Goal: Information Seeking & Learning: Learn about a topic

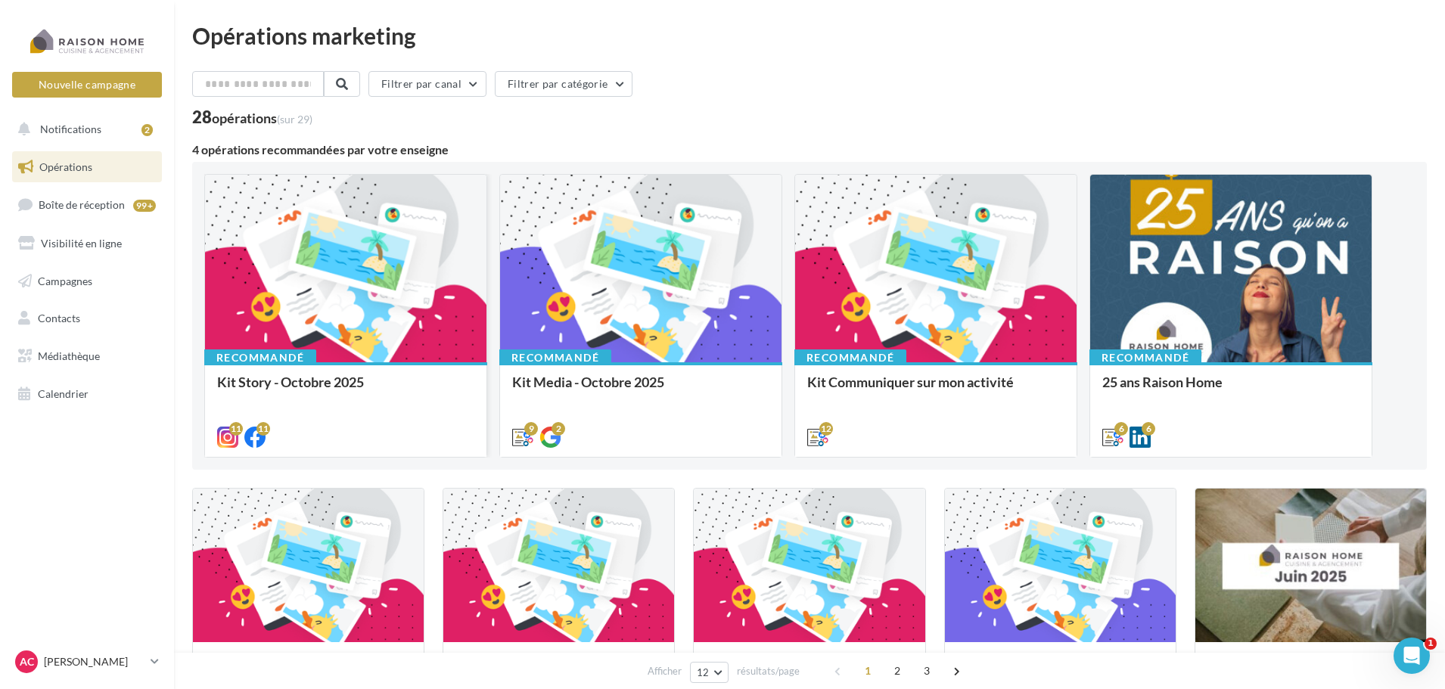
click at [359, 287] on div at bounding box center [345, 269] width 281 height 189
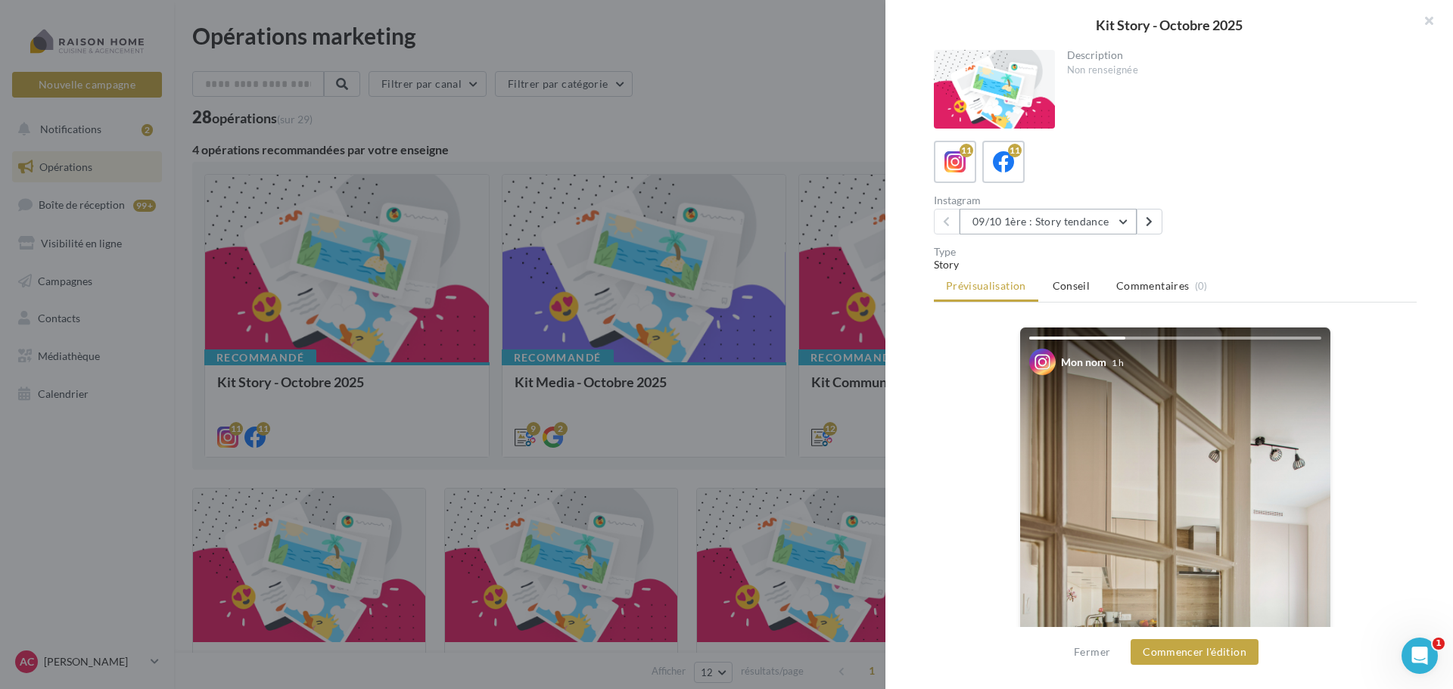
click at [1127, 220] on button "09/10 1ère : Story tendance" at bounding box center [1047, 222] width 177 height 26
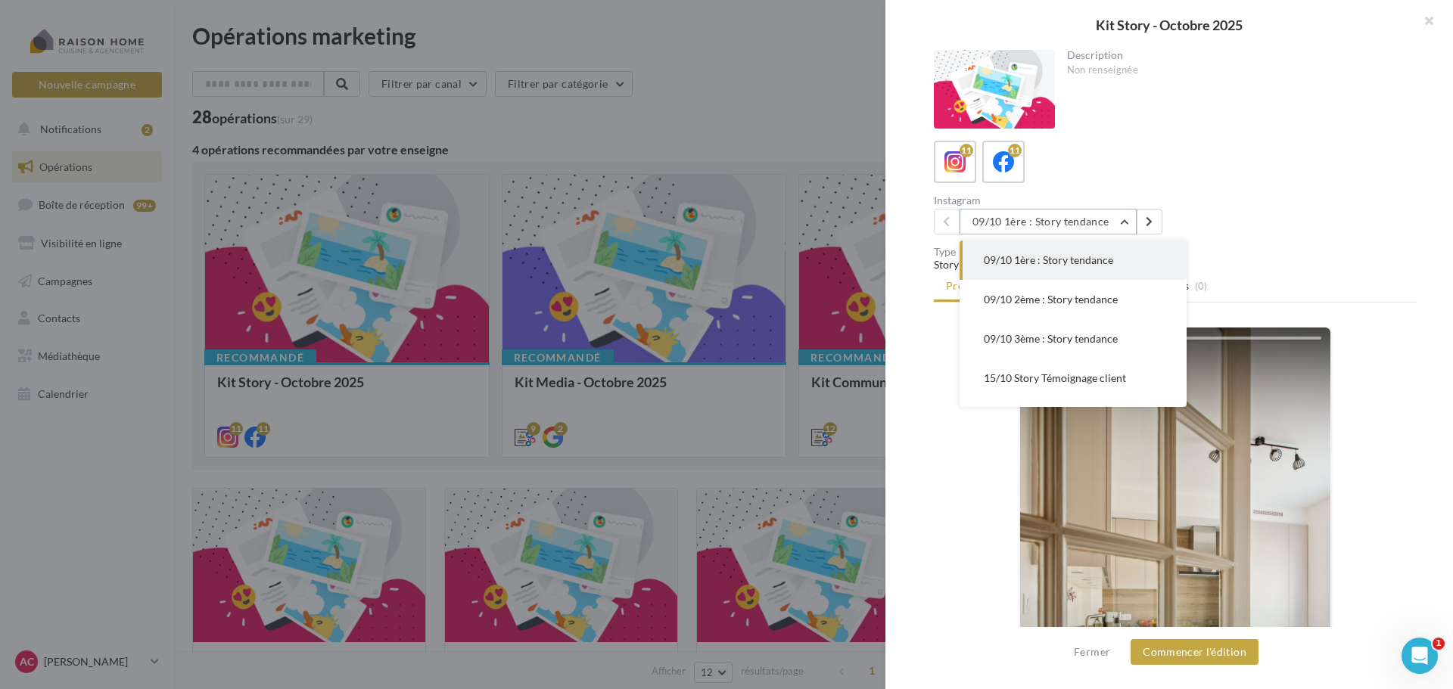
click at [1127, 220] on button "09/10 1ère : Story tendance" at bounding box center [1047, 222] width 177 height 26
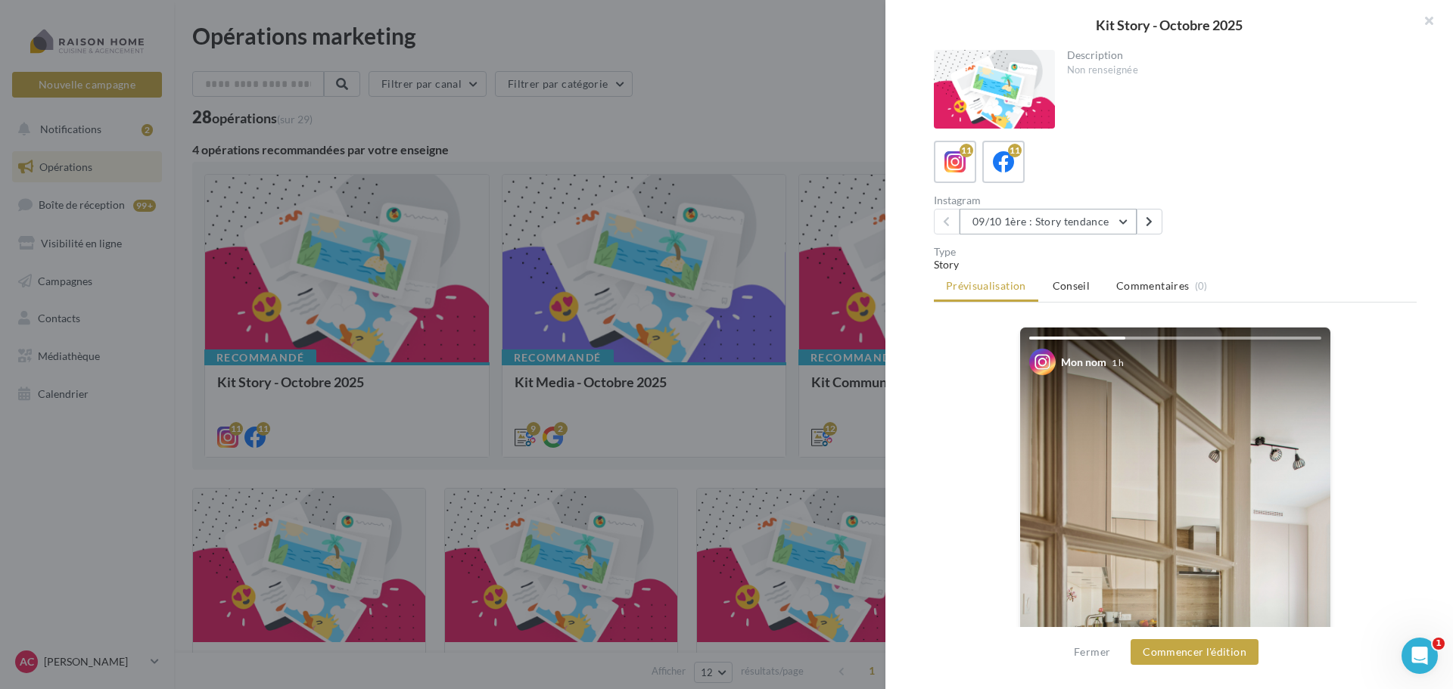
click at [1127, 220] on button "09/10 1ère : Story tendance" at bounding box center [1047, 222] width 177 height 26
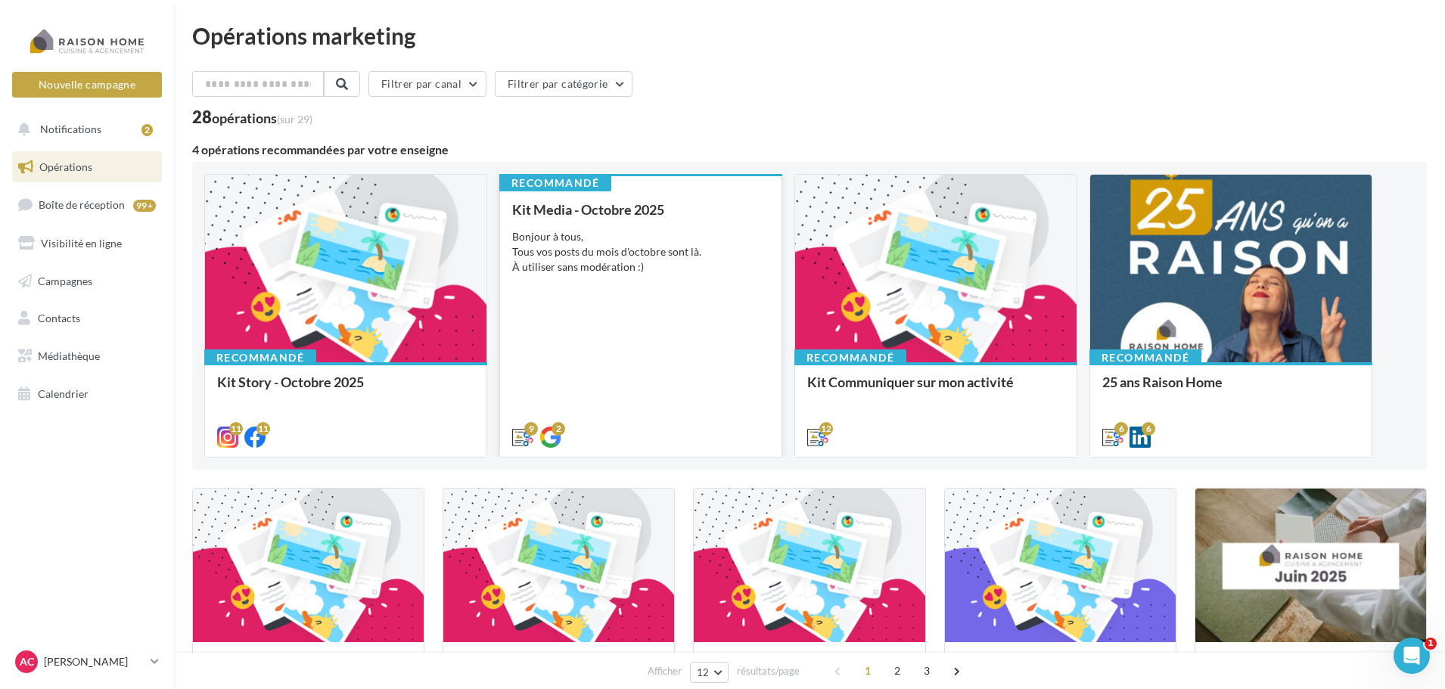
click at [576, 286] on div "Kit Media - [DATE] Bonjour à tous, Tous vos posts du mois d'octobre sont là. À …" at bounding box center [640, 322] width 257 height 241
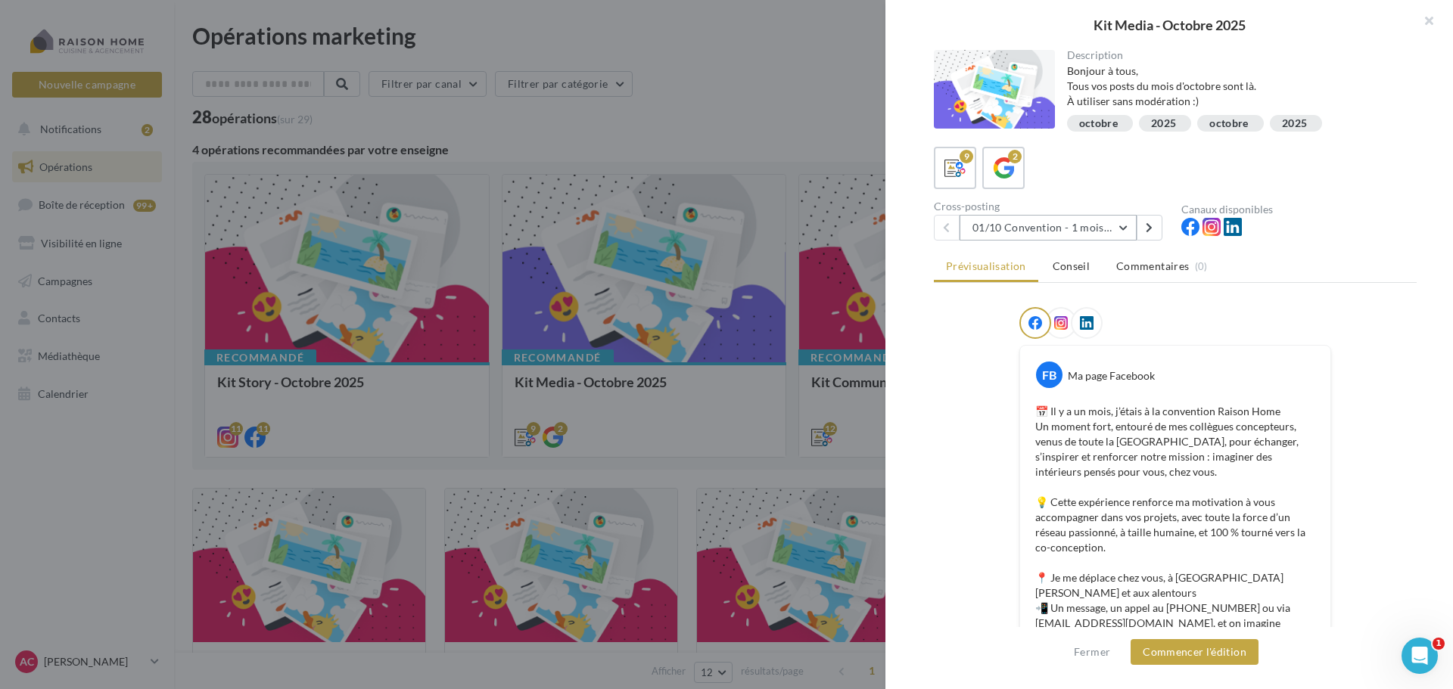
click at [1122, 226] on button "01/10 Convention - 1 mois en arrière" at bounding box center [1047, 228] width 177 height 26
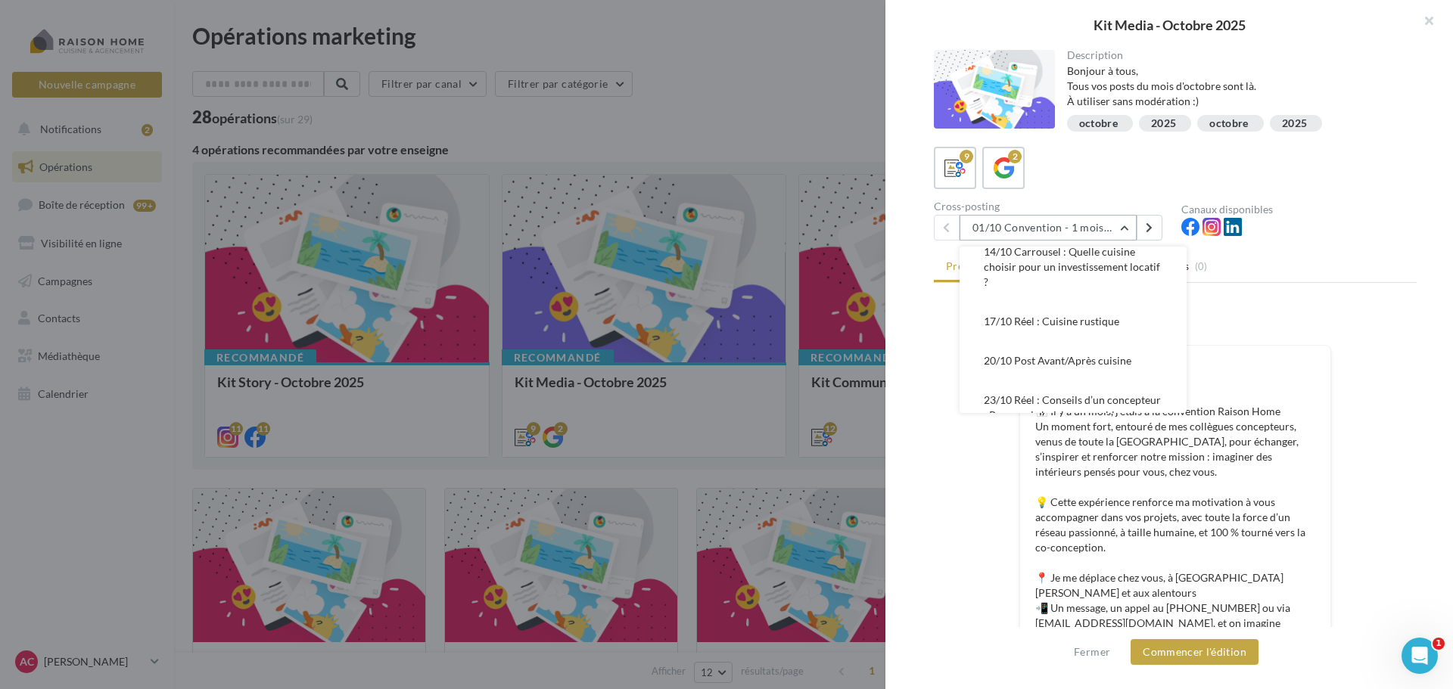
scroll to position [303, 0]
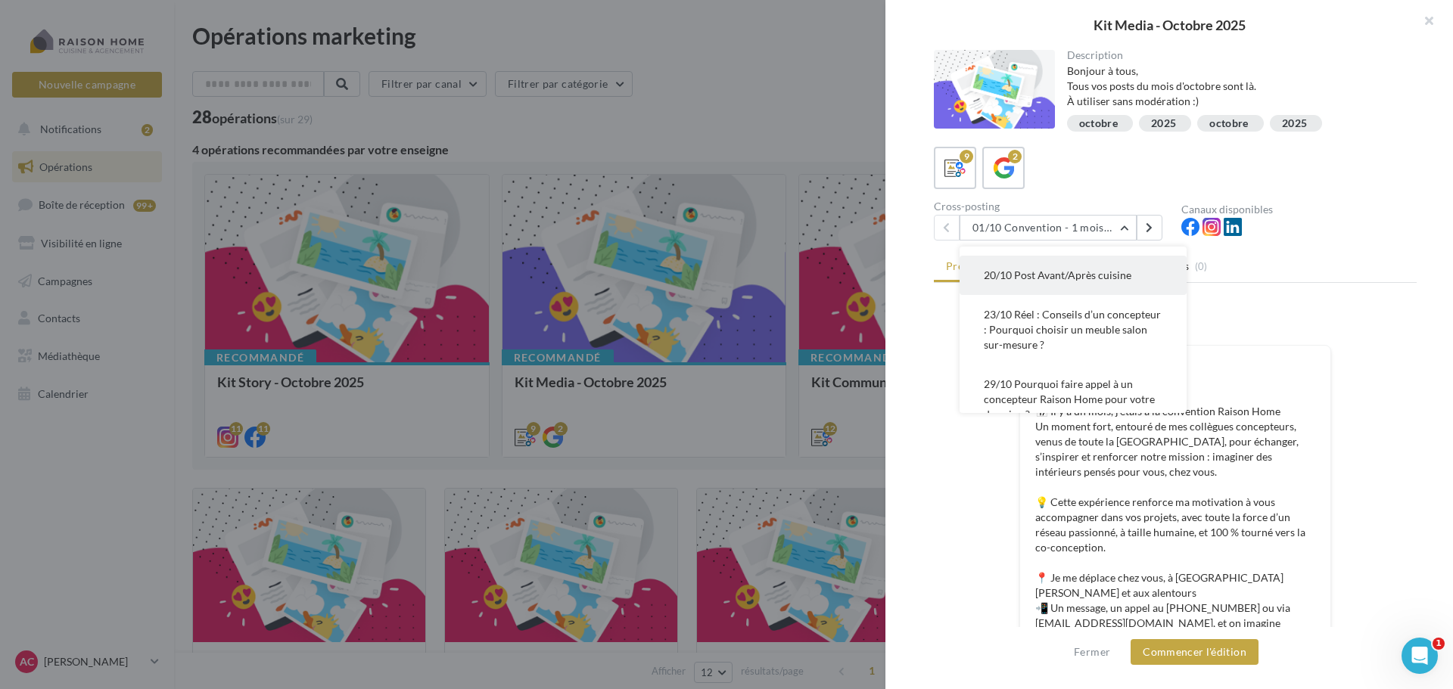
click at [1090, 287] on button "20/10 Post Avant/Après cuisine" at bounding box center [1072, 275] width 227 height 39
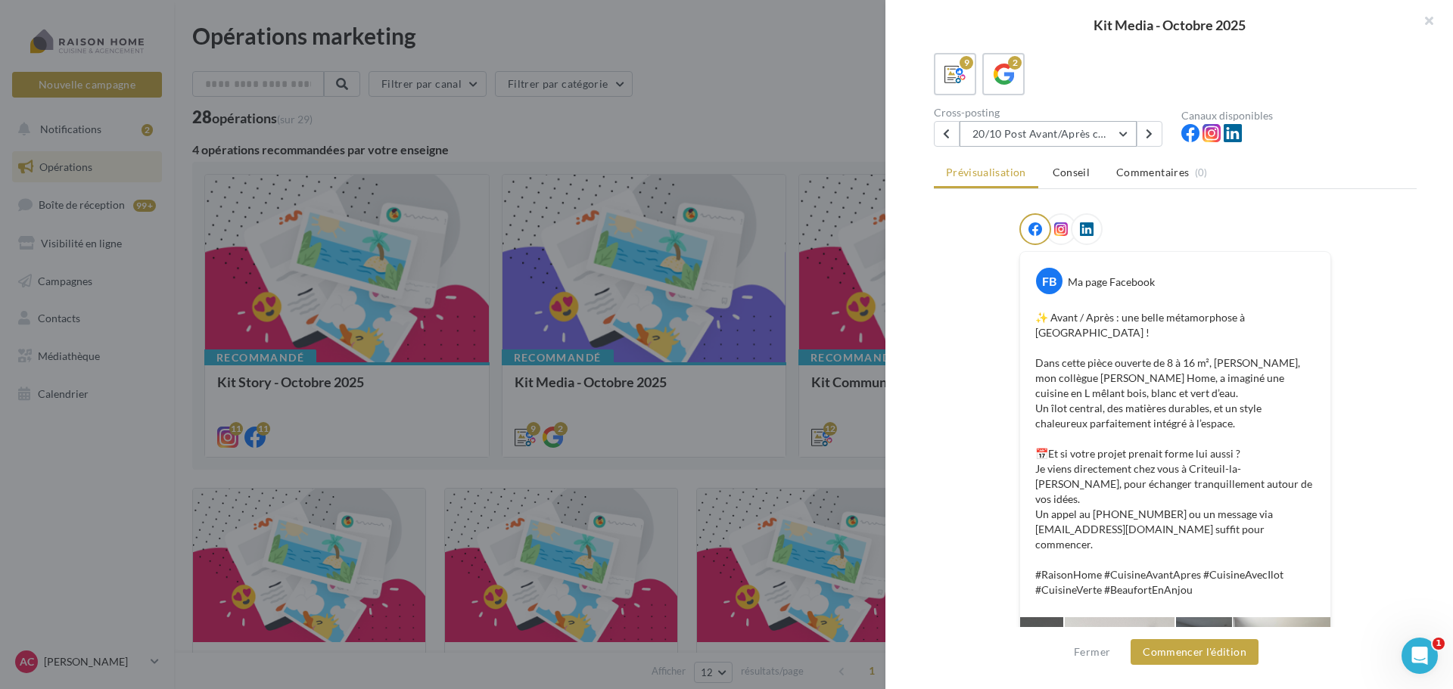
scroll to position [0, 0]
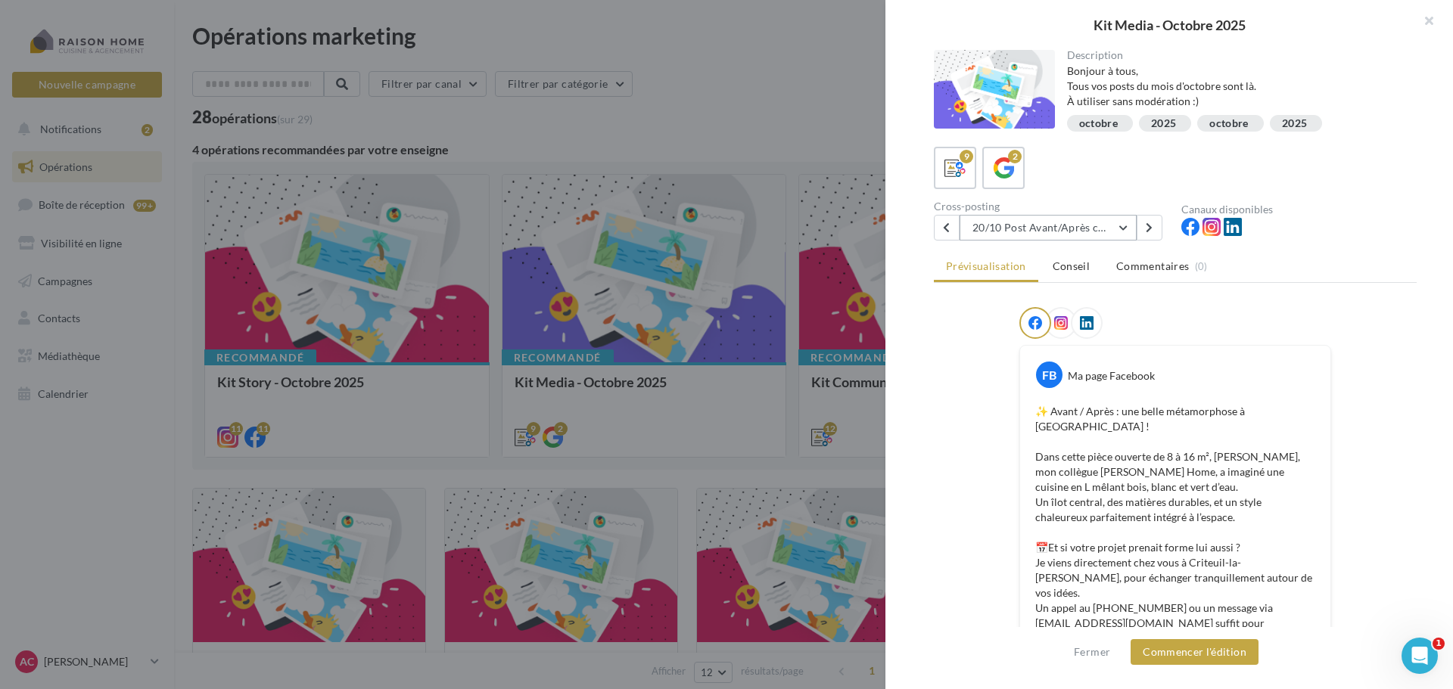
click at [1089, 233] on button "20/10 Post Avant/Après cuisine" at bounding box center [1047, 228] width 177 height 26
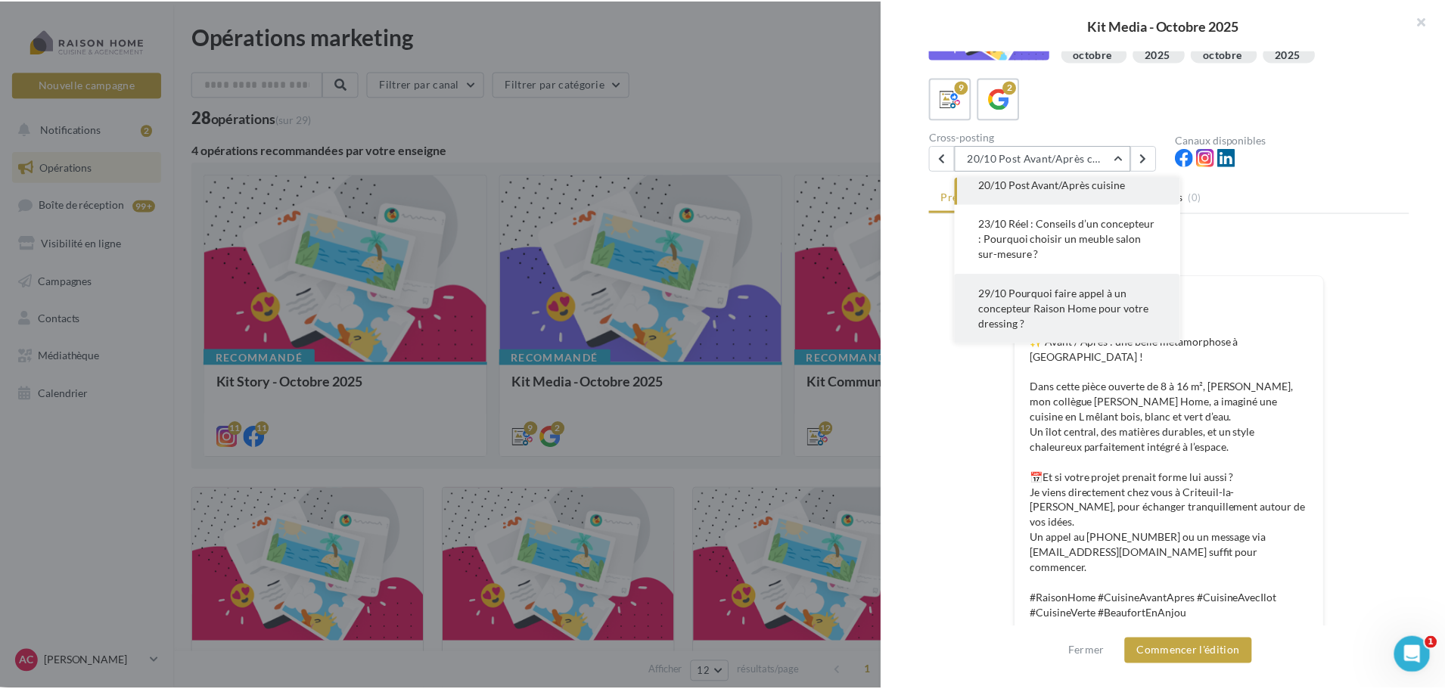
scroll to position [151, 0]
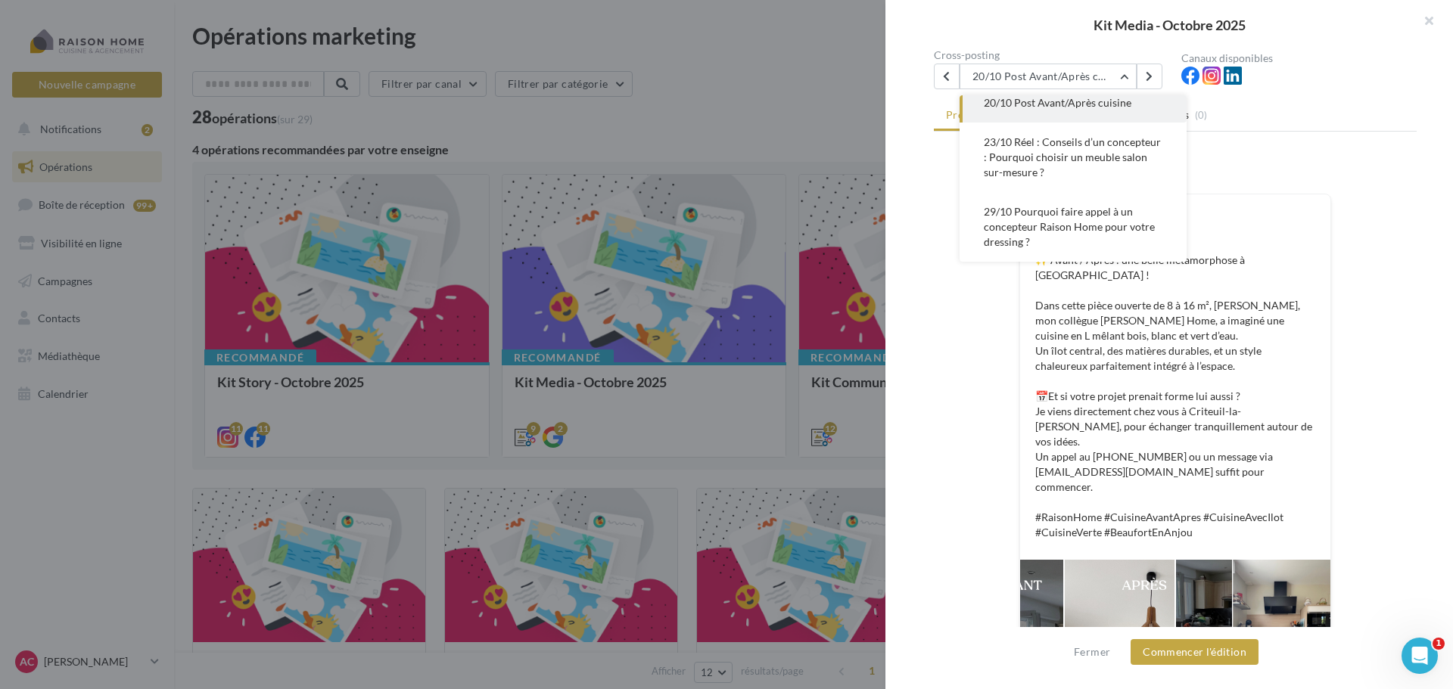
click at [755, 104] on div at bounding box center [726, 344] width 1453 height 689
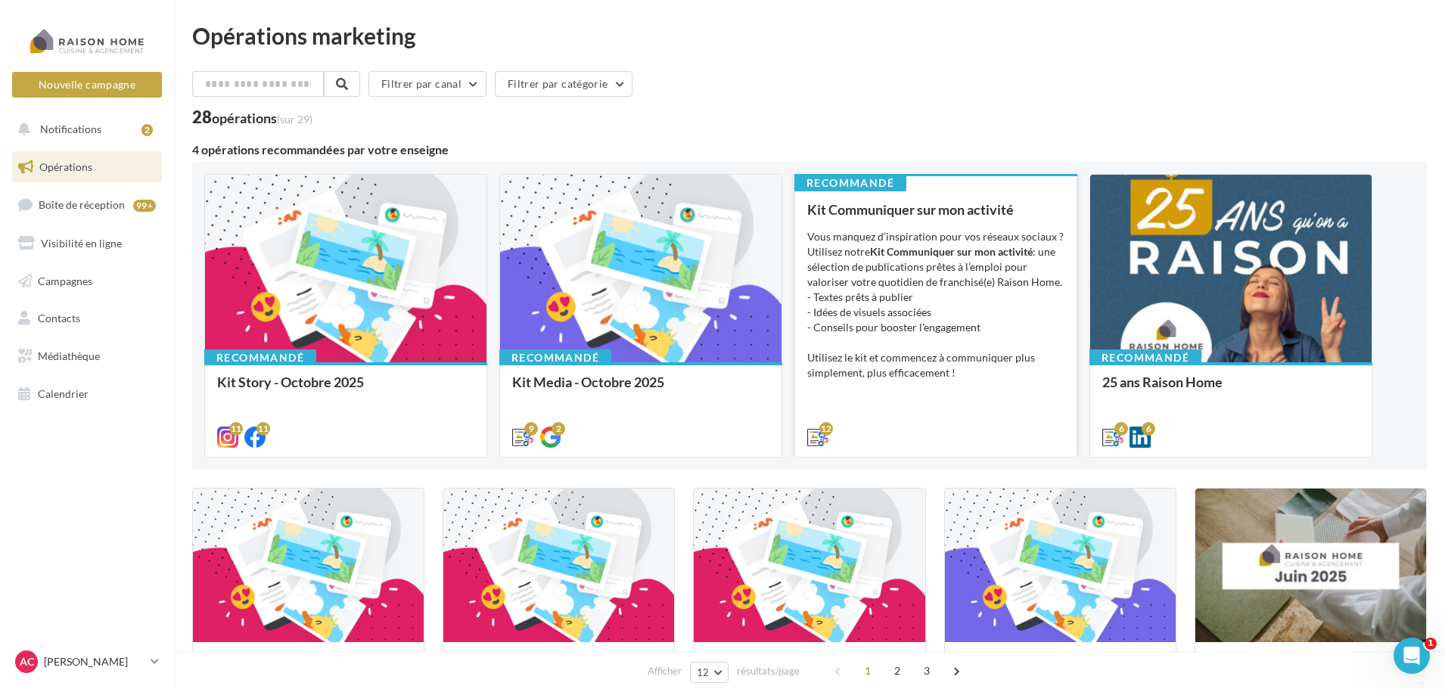
click at [999, 356] on div "Vous manquez d’inspiration pour vos réseaux sociaux ? Utilisez notre Kit Commun…" at bounding box center [935, 304] width 257 height 151
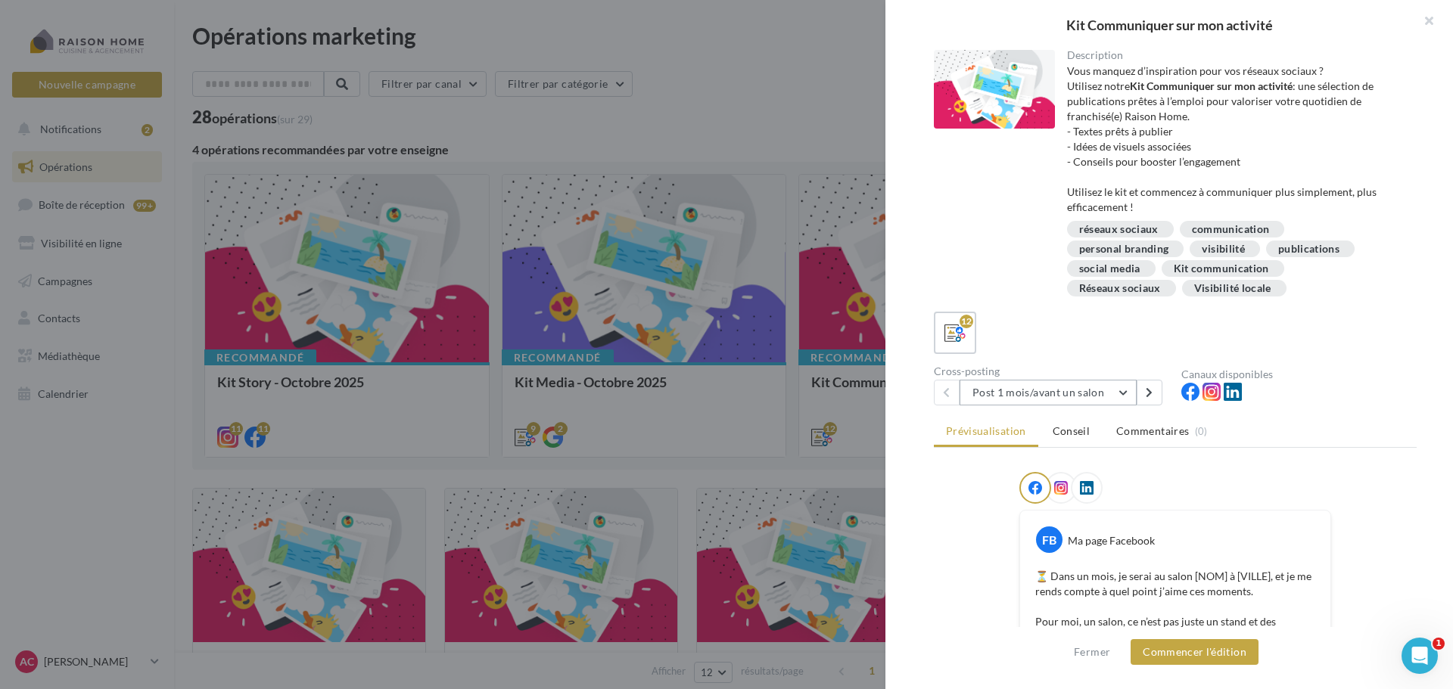
click at [1114, 395] on button "Post 1 mois/avant un salon" at bounding box center [1047, 393] width 177 height 26
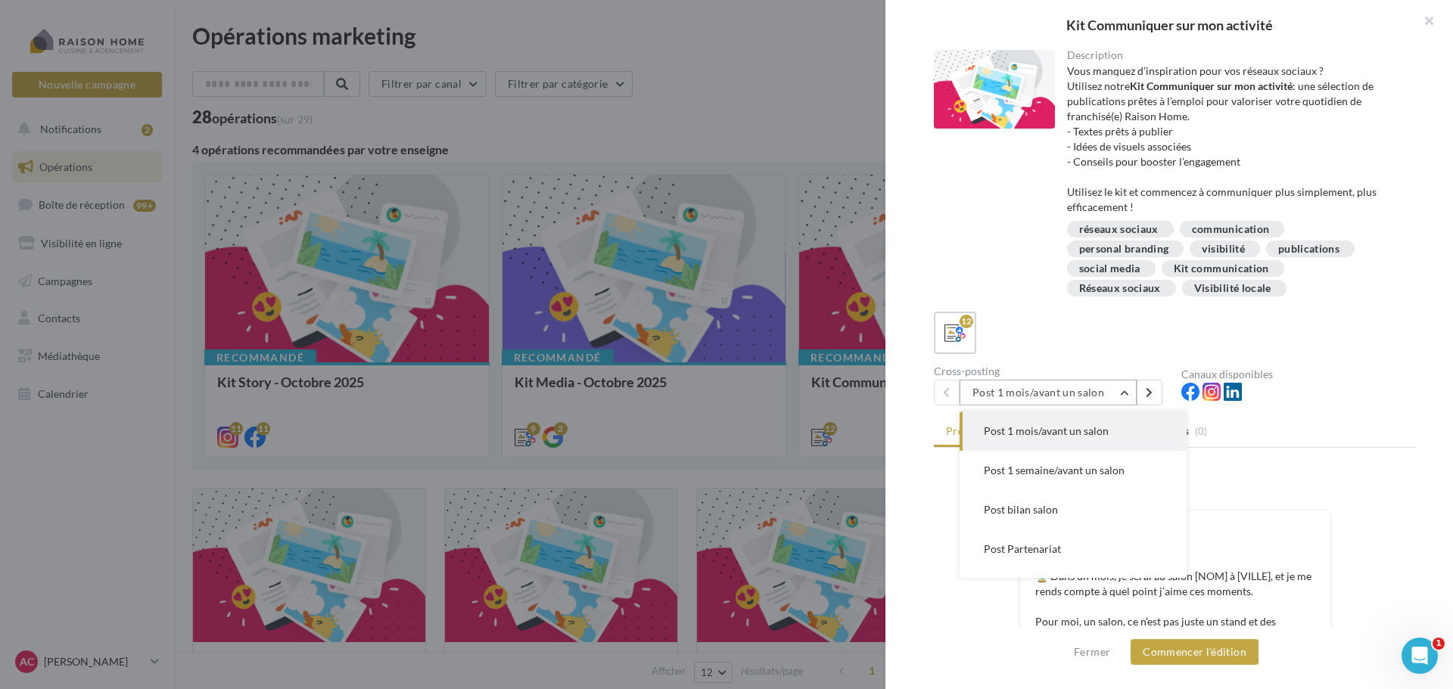
click at [1114, 395] on button "Post 1 mois/avant un salon" at bounding box center [1047, 393] width 177 height 26
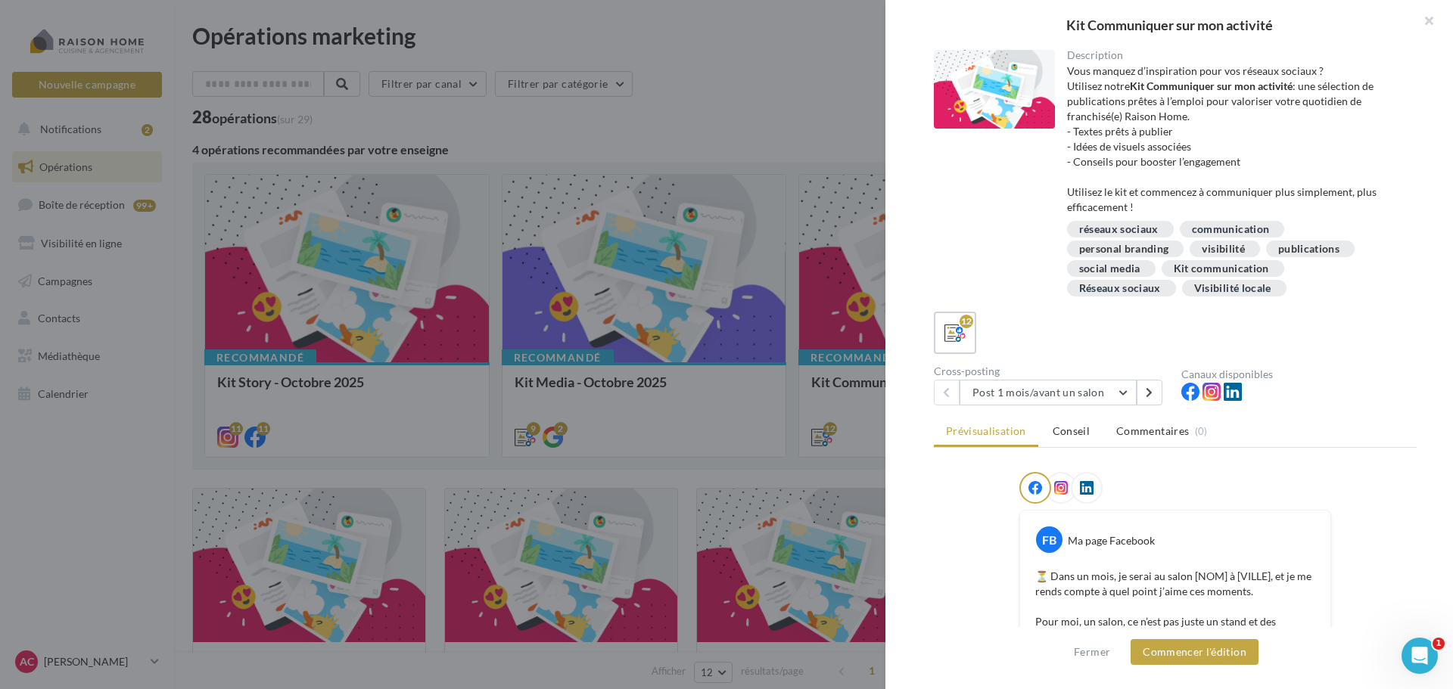
click at [704, 85] on div at bounding box center [726, 344] width 1453 height 689
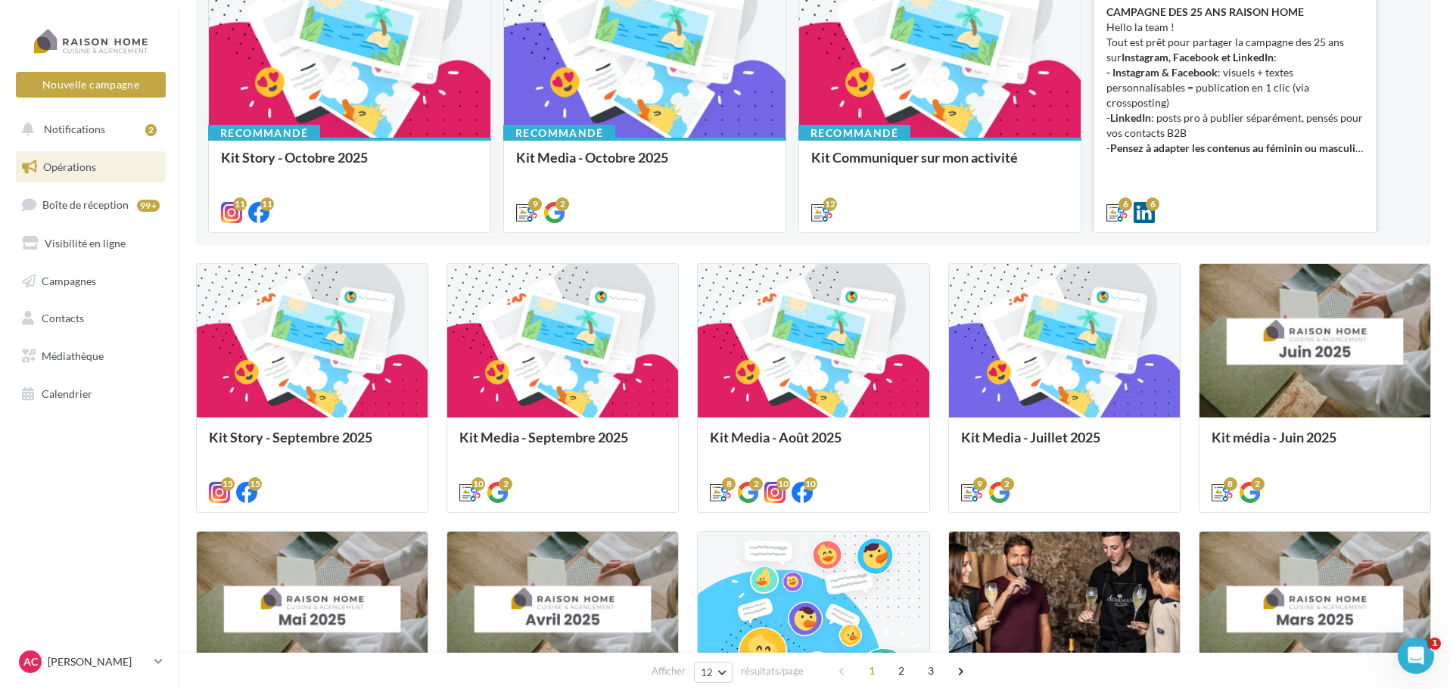
scroll to position [227, 0]
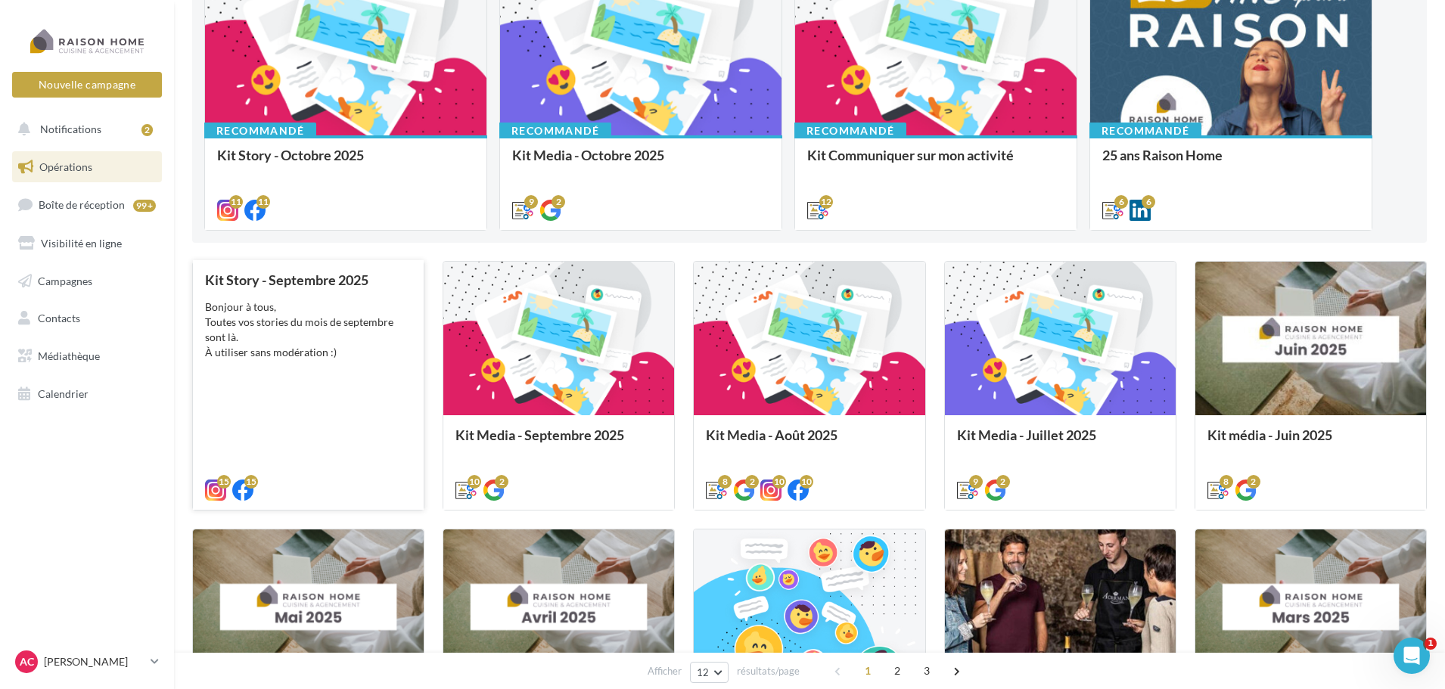
click at [326, 332] on div "Bonjour à tous, Toutes vos stories du mois de septembre sont là. À utiliser san…" at bounding box center [308, 330] width 207 height 61
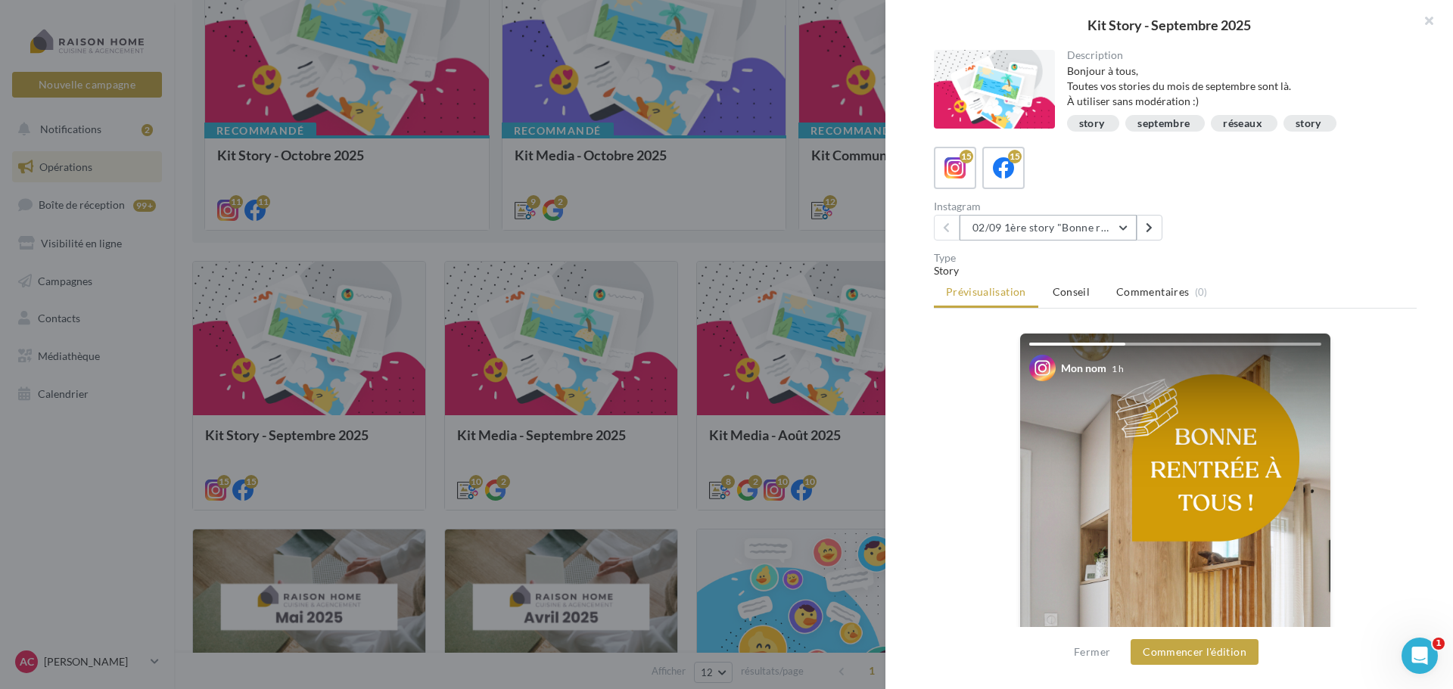
click at [1118, 231] on button "02/09 1ère story "Bonne rentrée"" at bounding box center [1047, 228] width 177 height 26
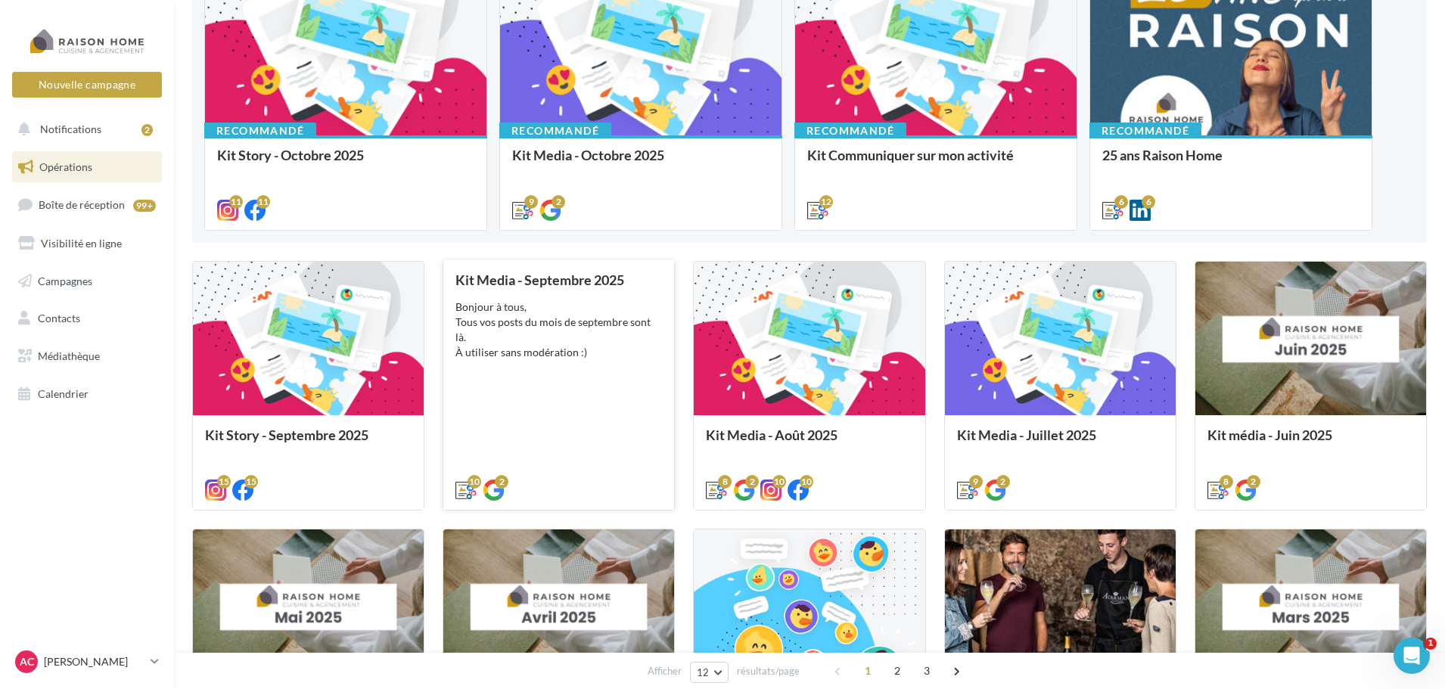
click at [598, 393] on div "Kit Media - [DATE] Bonjour à tous, Tous vos posts du mois de septembre sont là.…" at bounding box center [558, 384] width 207 height 224
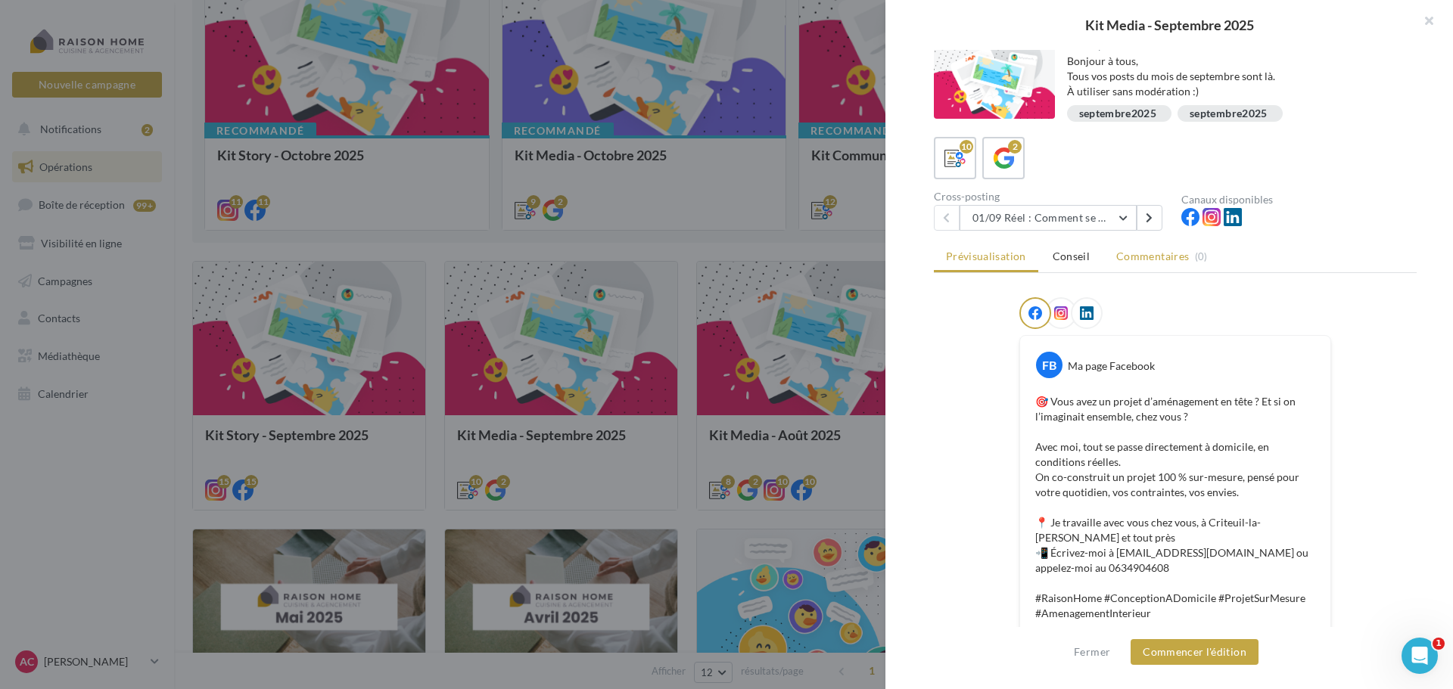
scroll to position [0, 0]
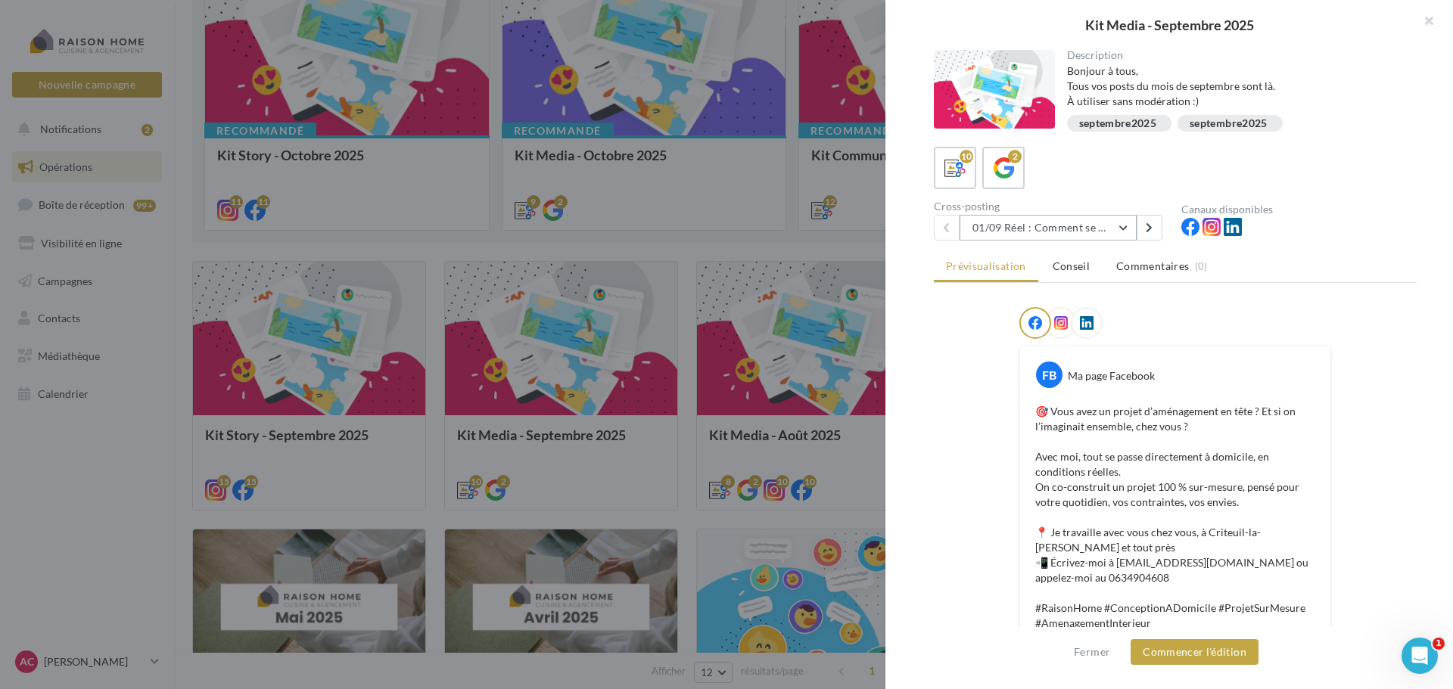
click at [1106, 226] on button "01/09 Réel : Comment se passe un projet Raison Home ?" at bounding box center [1047, 228] width 177 height 26
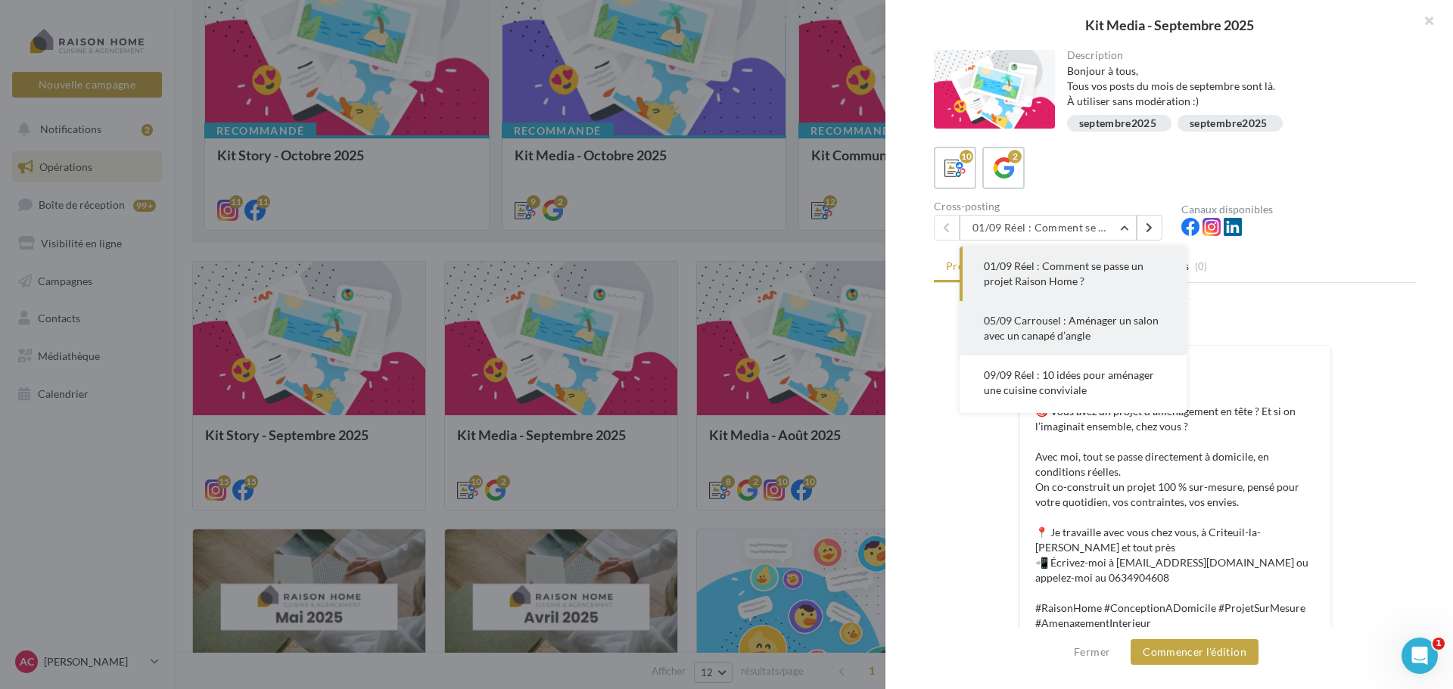
click at [1099, 326] on span "05/09 Carrousel : Aménager un salon avec un canapé d’angle" at bounding box center [1071, 328] width 175 height 28
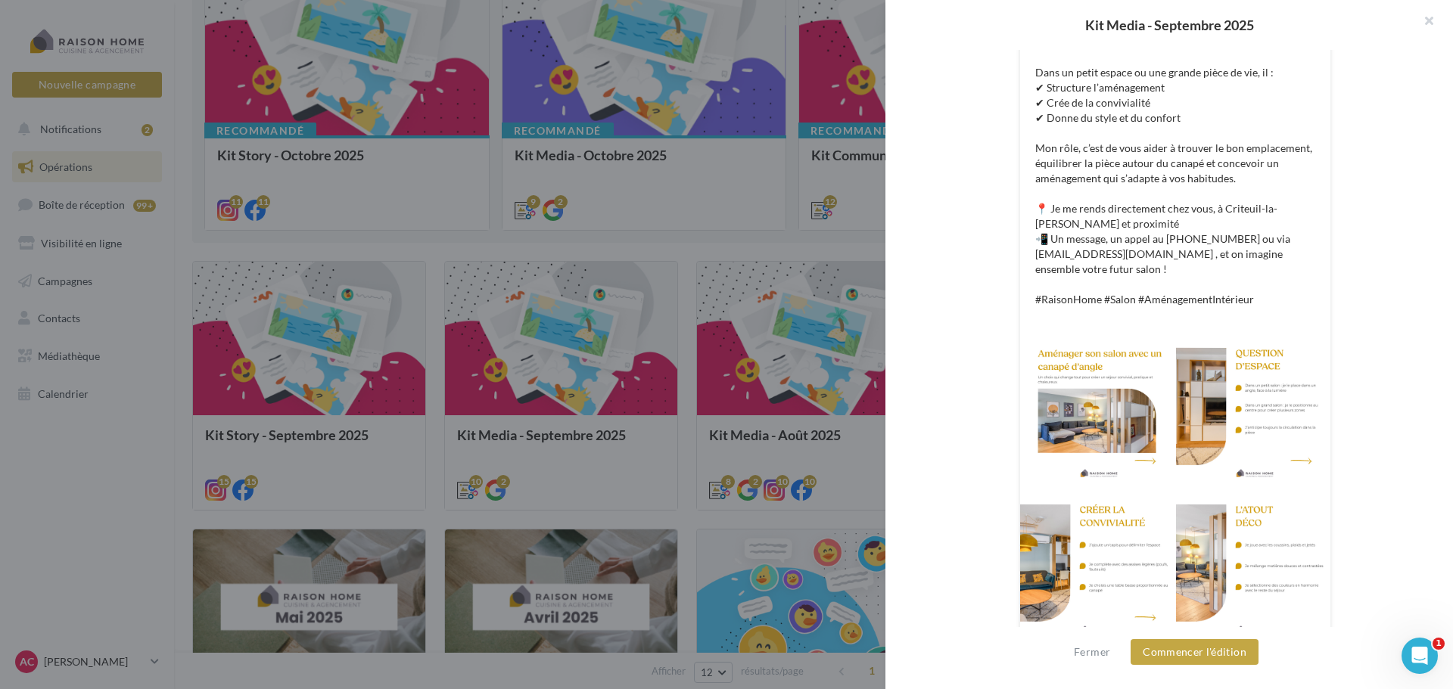
scroll to position [403, 0]
